Goal: Information Seeking & Learning: Learn about a topic

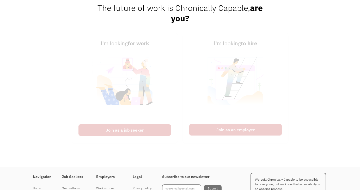
scroll to position [711, 0]
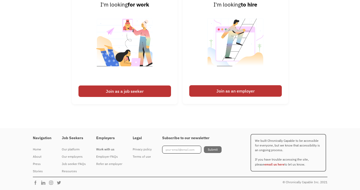
click at [99, 148] on div "Work with us" at bounding box center [109, 149] width 26 height 6
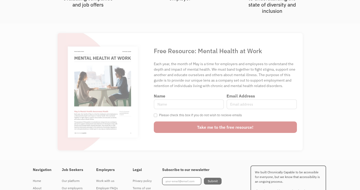
scroll to position [1399, 0]
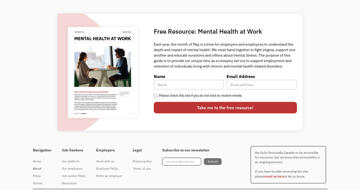
click at [38, 165] on div "About" at bounding box center [42, 168] width 18 height 6
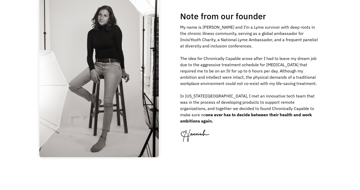
scroll to position [580, 0]
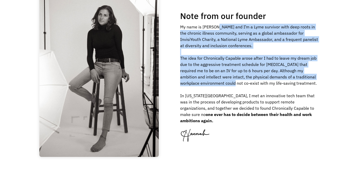
drag, startPoint x: 217, startPoint y: 30, endPoint x: 219, endPoint y: 84, distance: 54.0
click at [219, 84] on div "My name is Hannah and I’m a Lyme survivor with deep roots in the chronic illnes…" at bounding box center [250, 74] width 140 height 100
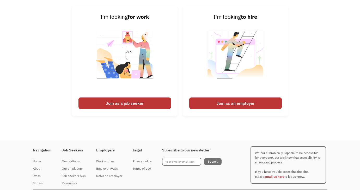
scroll to position [808, 0]
